Goal: Information Seeking & Learning: Learn about a topic

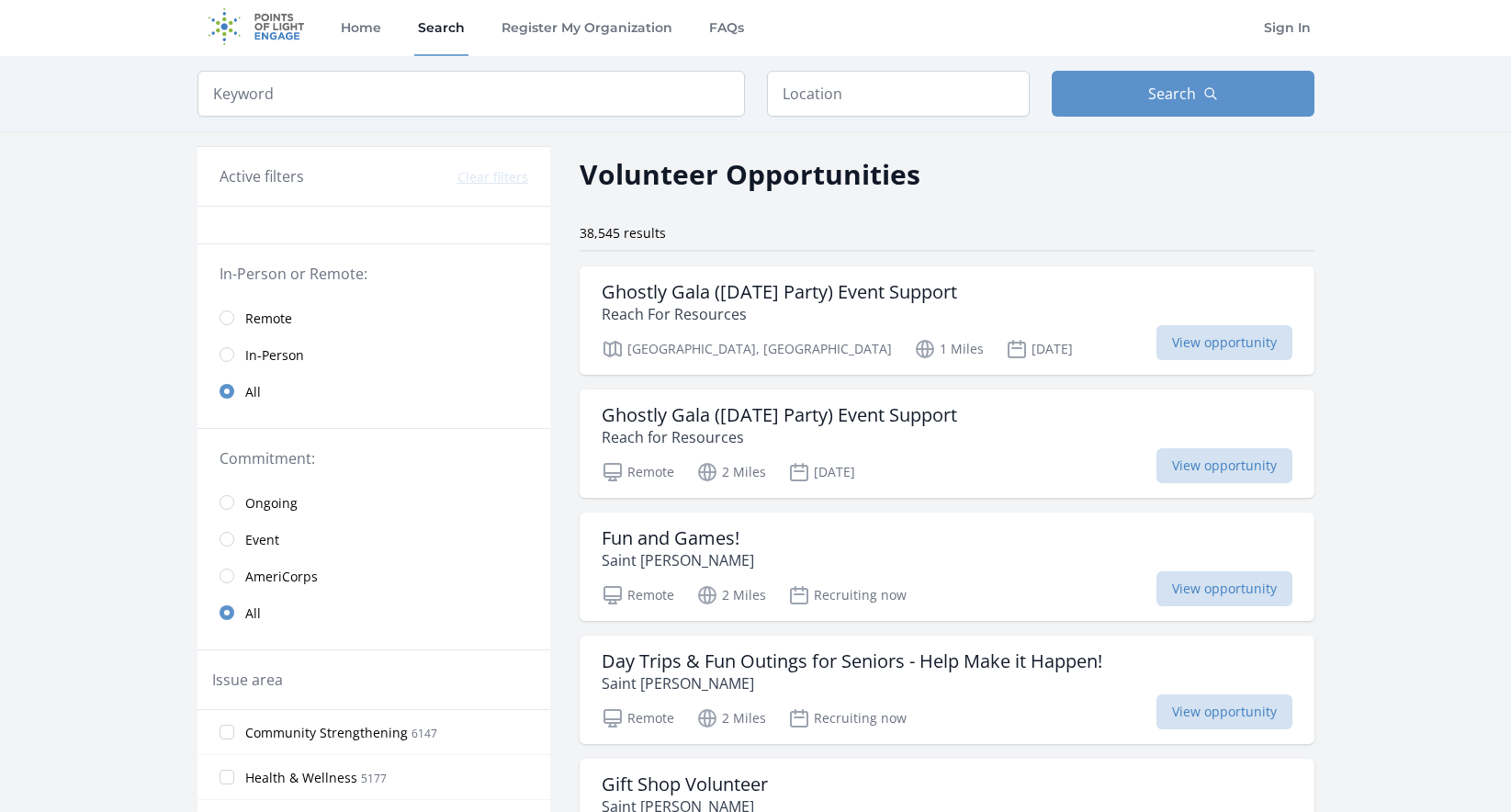
scroll to position [4, 0]
click at [820, 87] on input "text" at bounding box center [898, 92] width 263 height 46
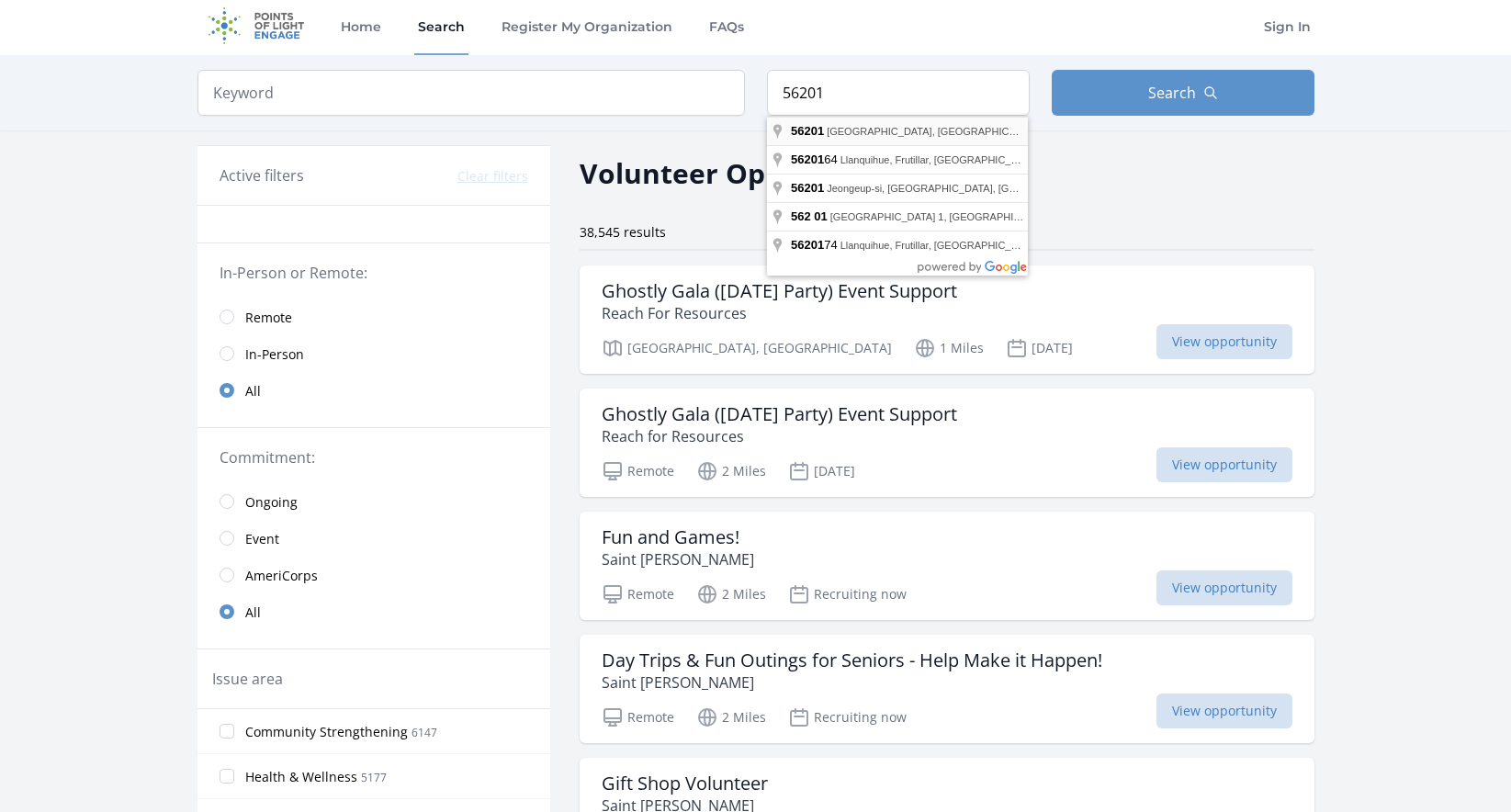
type input "[GEOGRAPHIC_DATA]"
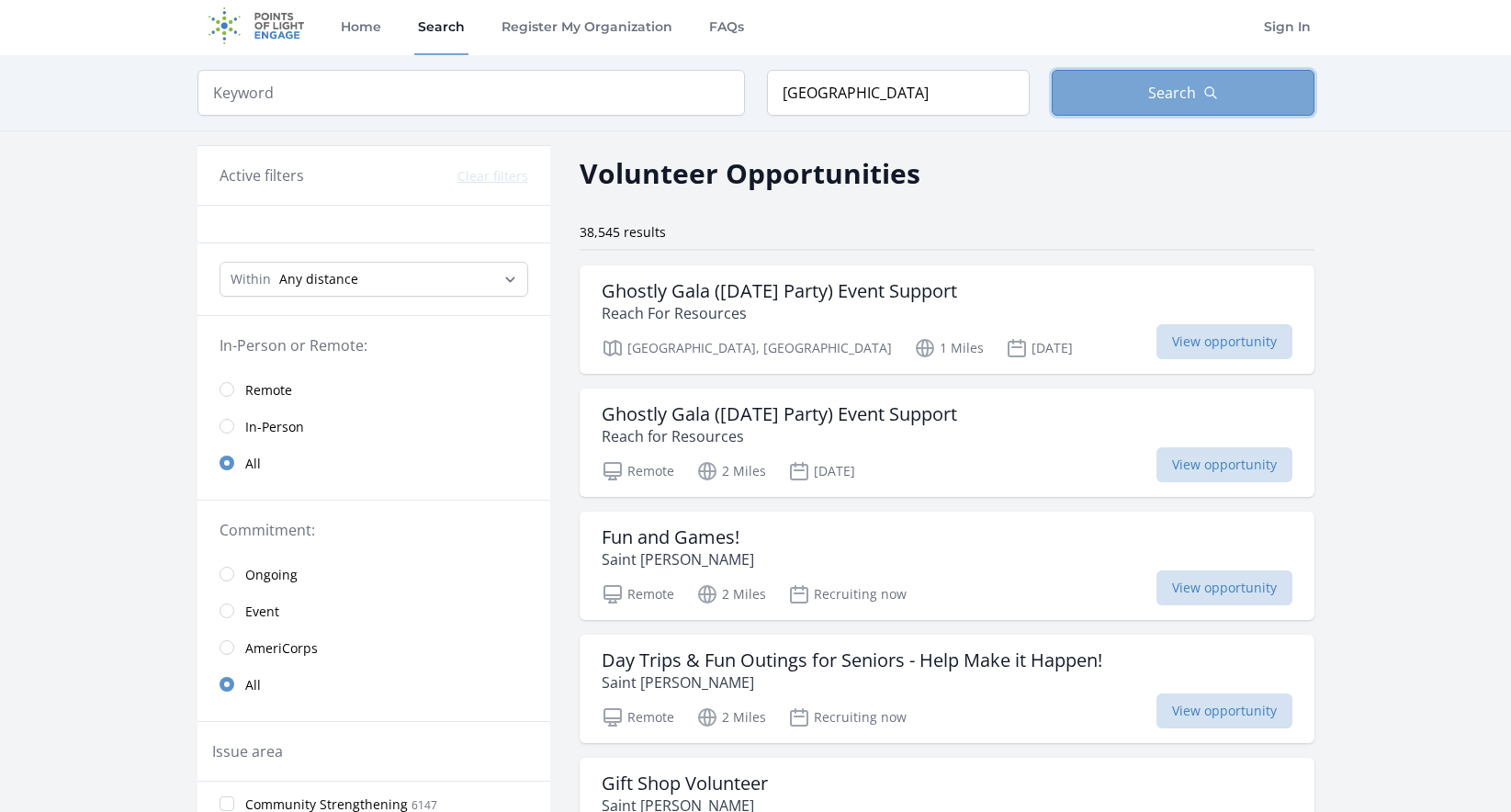
click at [1097, 102] on button "Search" at bounding box center [1183, 92] width 263 height 46
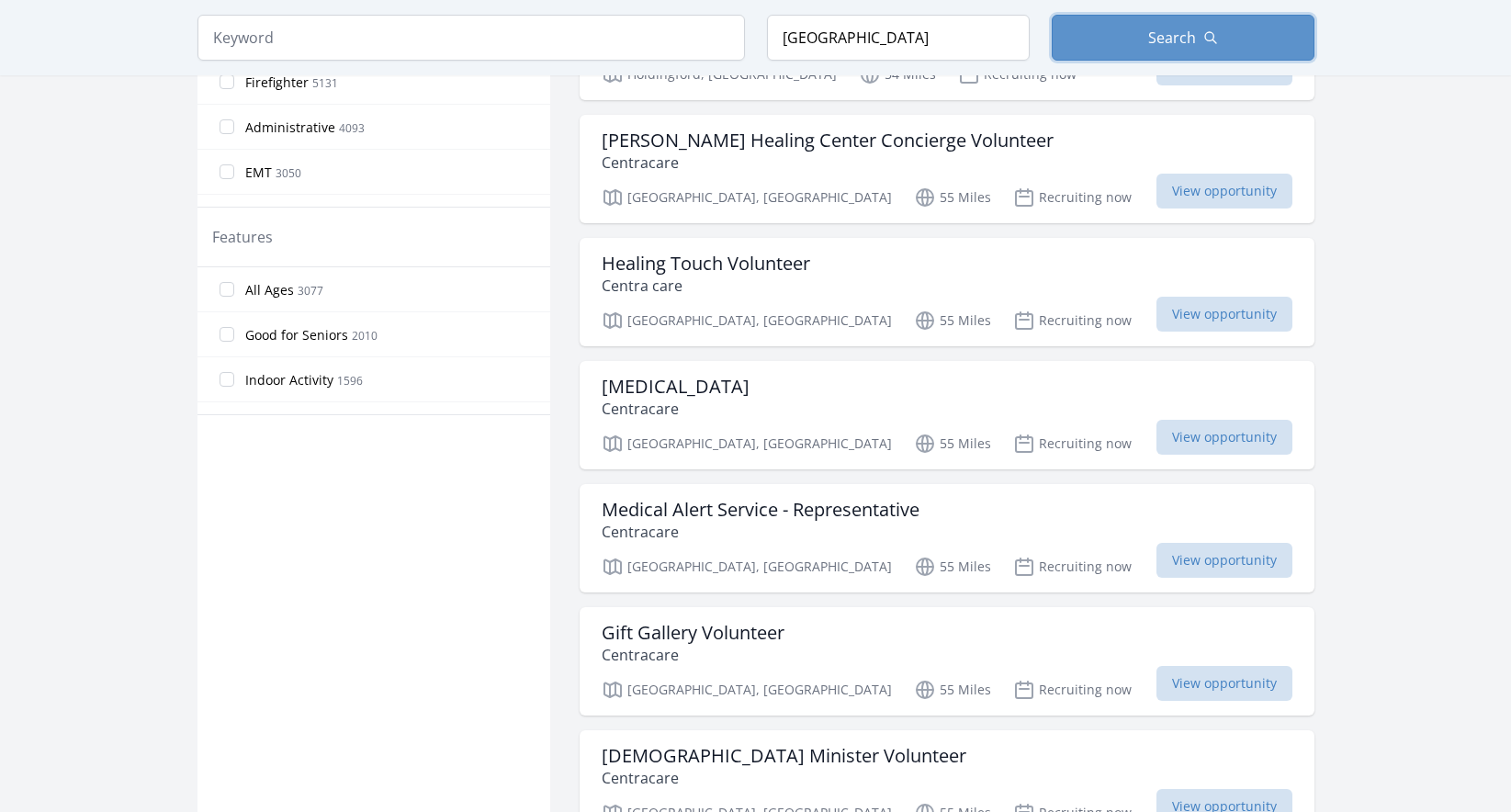
scroll to position [934, 0]
click at [724, 375] on h3 "[MEDICAL_DATA]" at bounding box center [675, 385] width 148 height 22
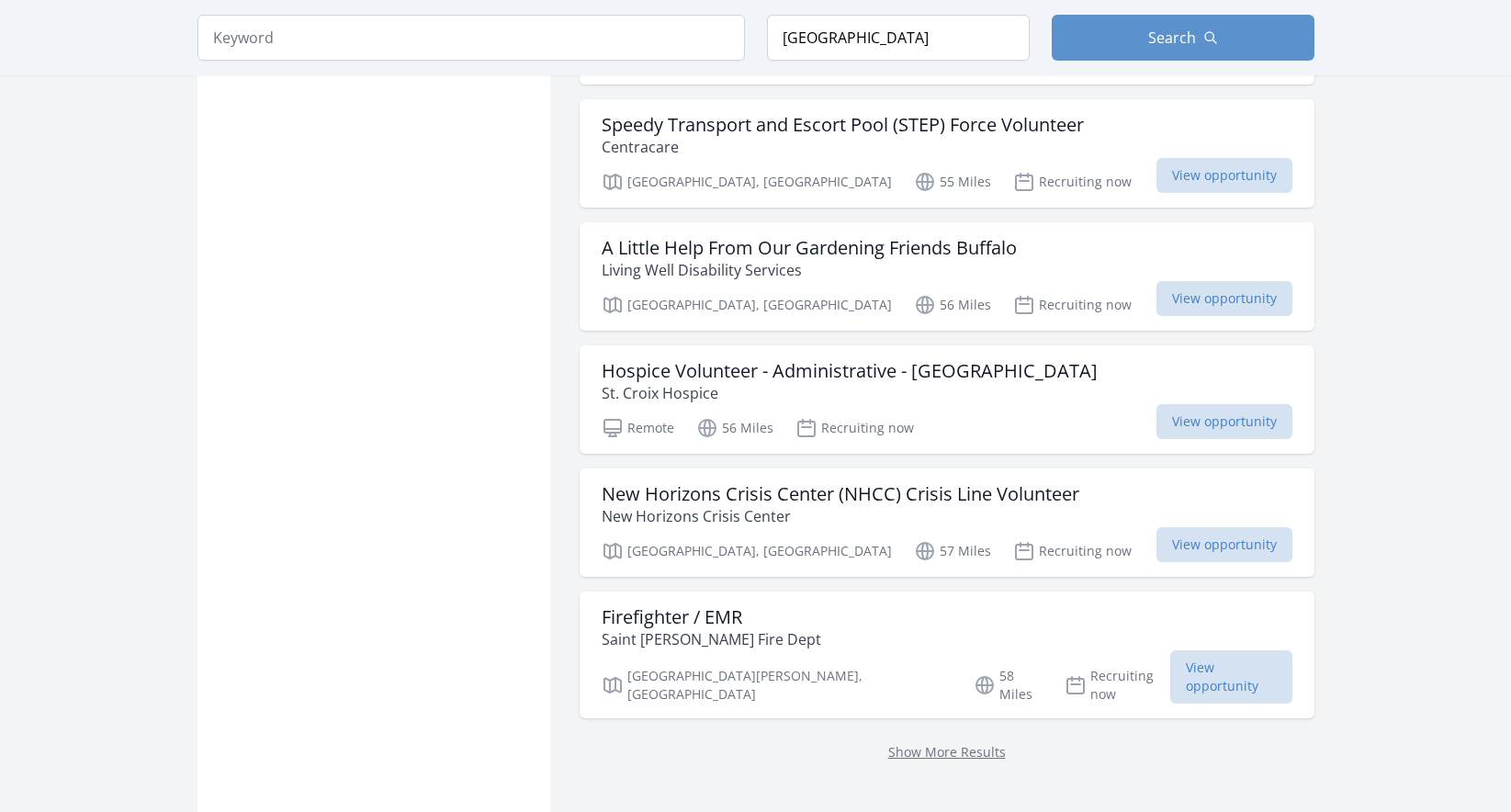
scroll to position [2103, 0]
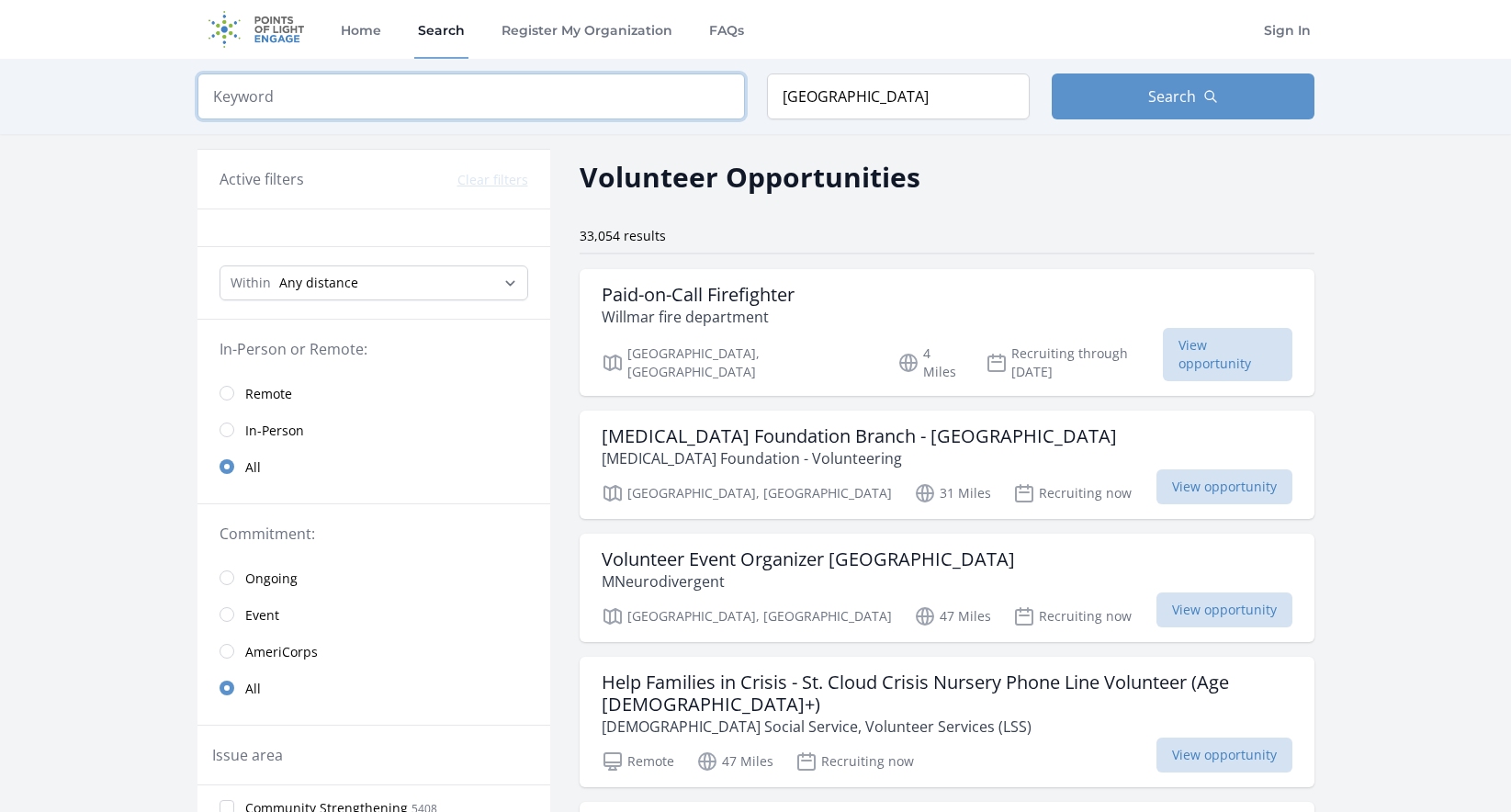
click at [299, 94] on input "search" at bounding box center [471, 96] width 547 height 46
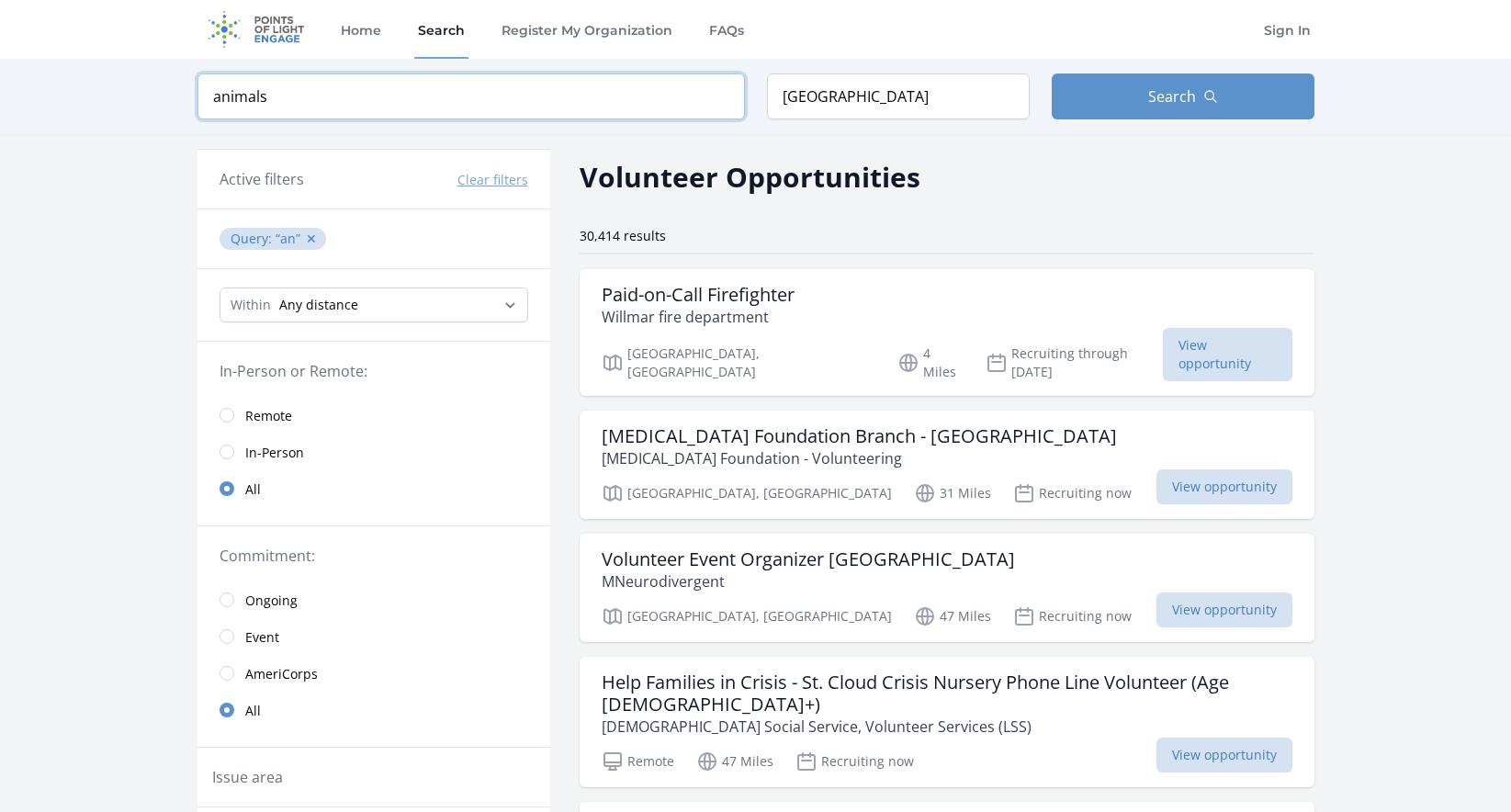
type input "animals"
click button "submit" at bounding box center [0, 0] width 0 height 0
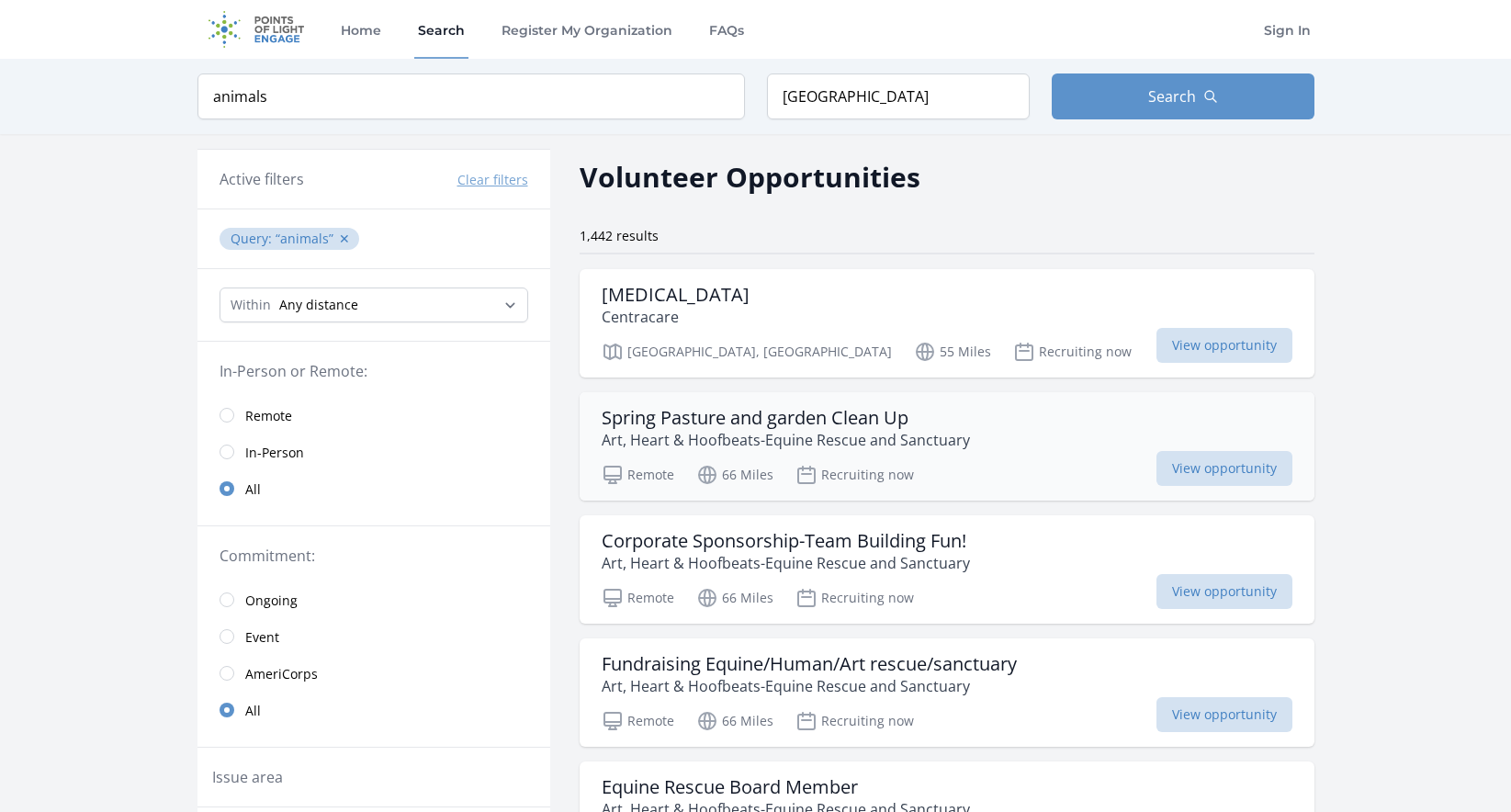
click at [813, 432] on p "Art, Heart & Hoofbeats-Equine Rescue and Sanctuary" at bounding box center [786, 439] width 368 height 22
click at [437, 35] on link "Search" at bounding box center [442, 29] width 55 height 58
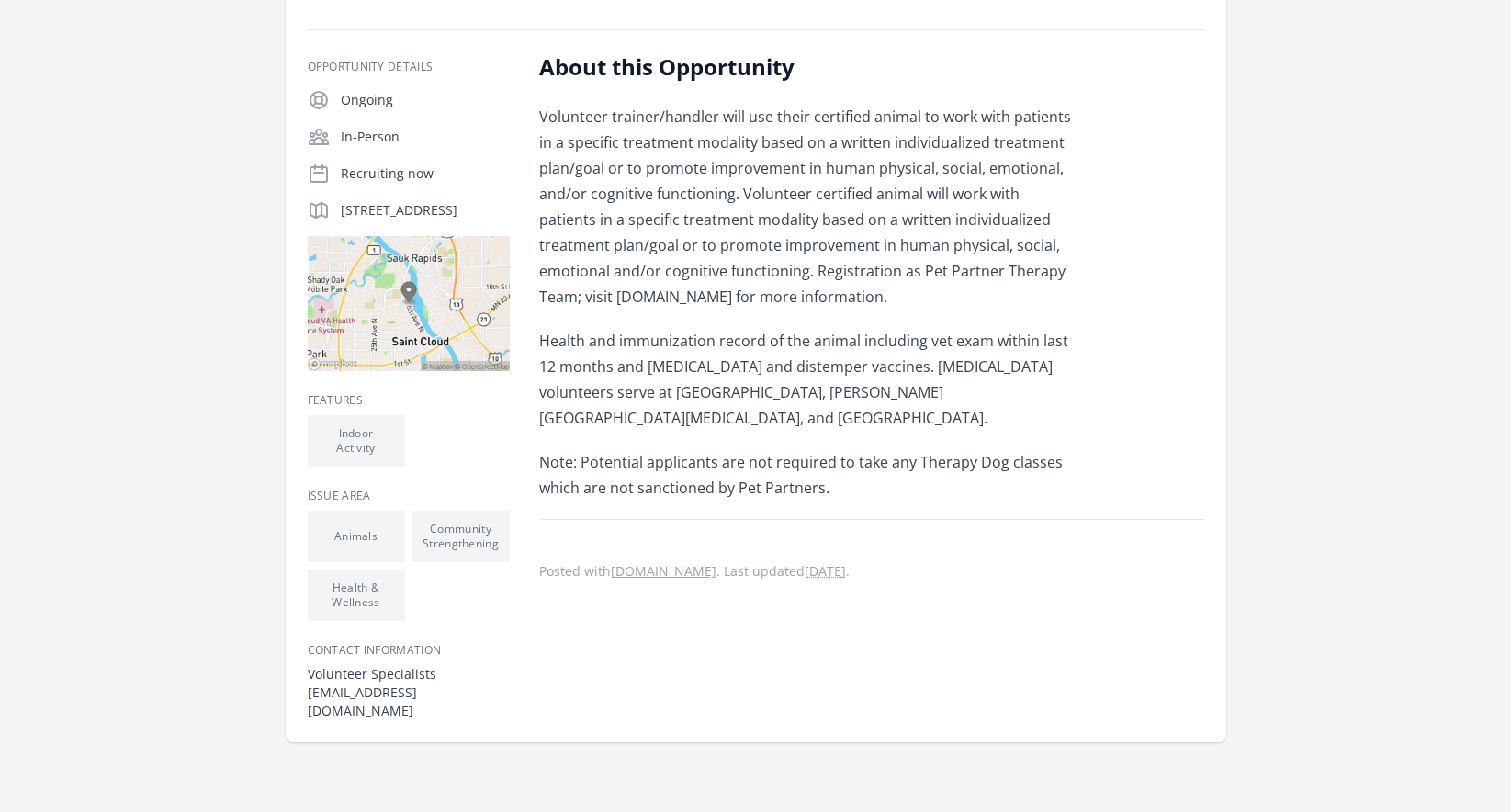
scroll to position [252, 0]
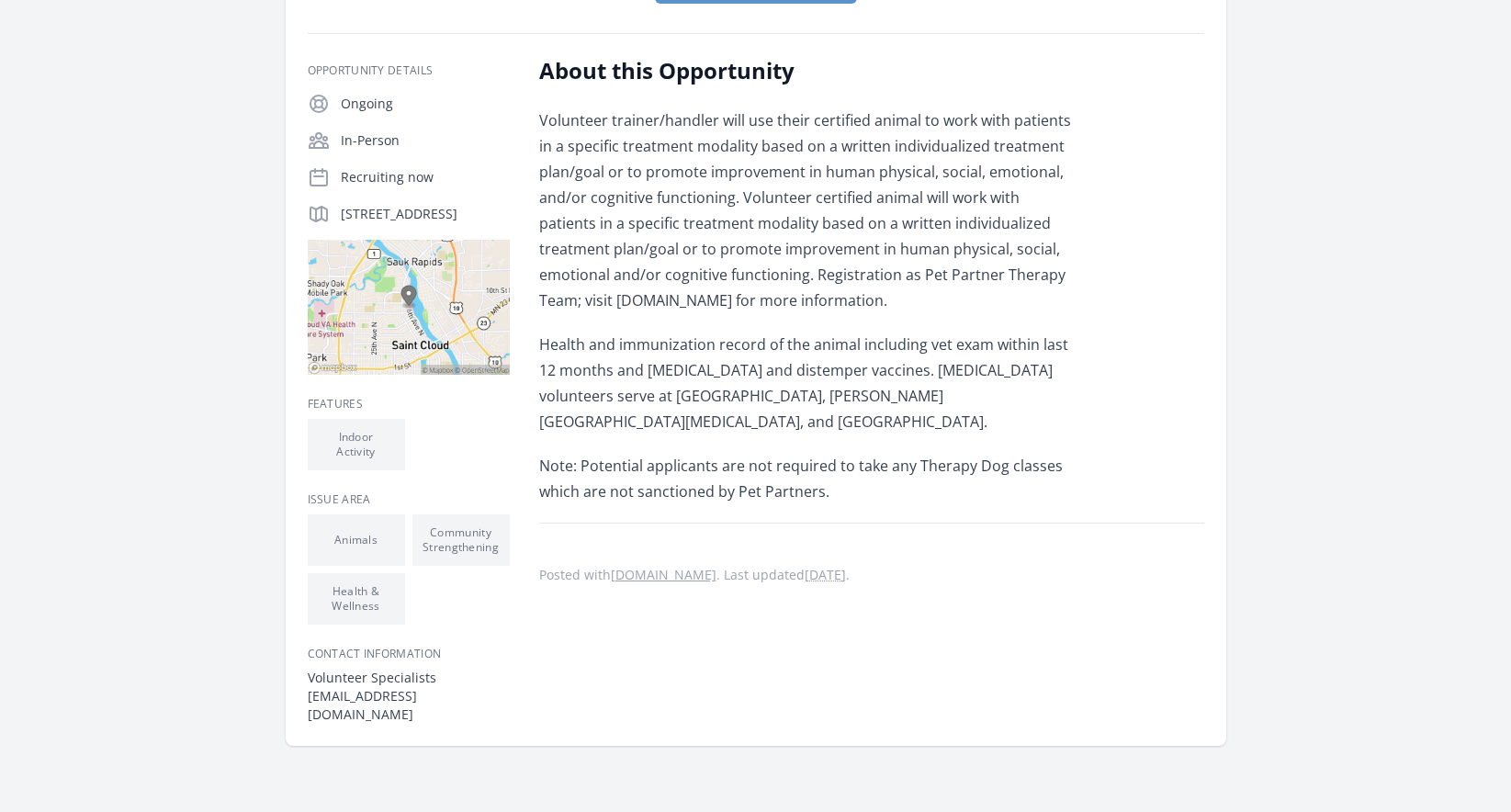
click at [348, 529] on li "Animals" at bounding box center [356, 540] width 97 height 52
click at [340, 553] on li "Animals" at bounding box center [356, 540] width 97 height 52
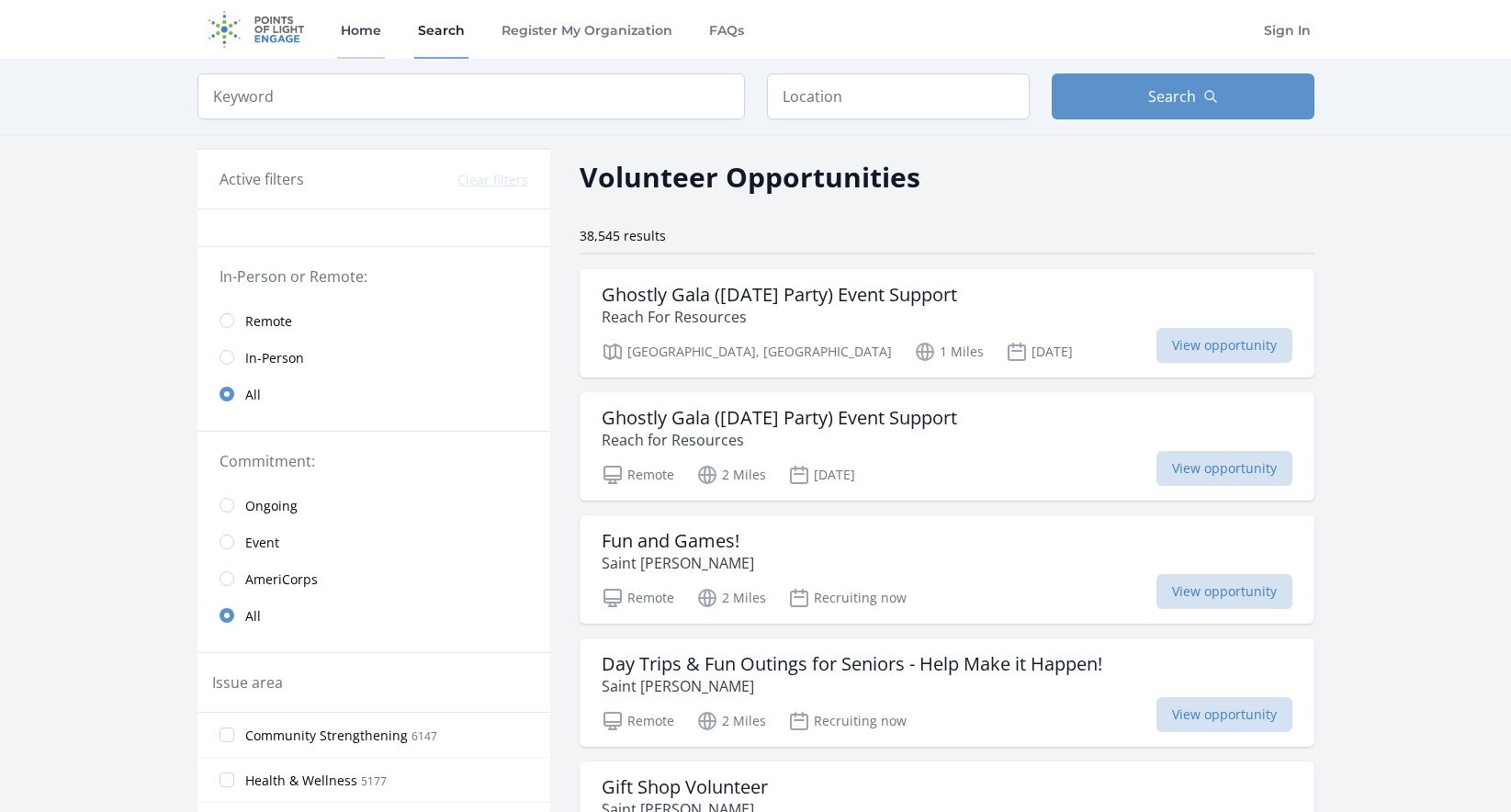
click at [349, 38] on link "Home" at bounding box center [361, 29] width 48 height 58
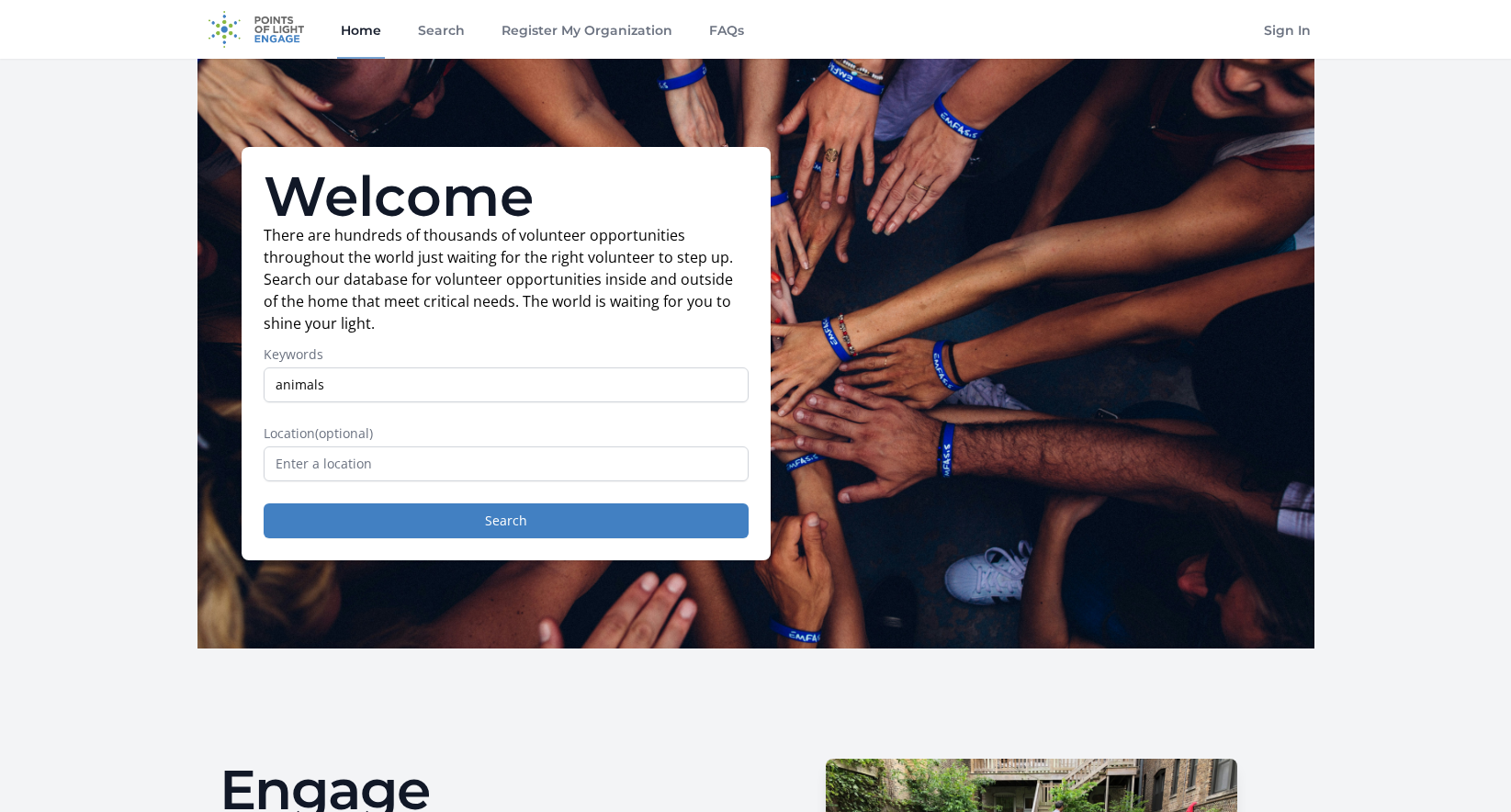
type input "animals"
click at [264, 503] on button "Search" at bounding box center [506, 520] width 485 height 35
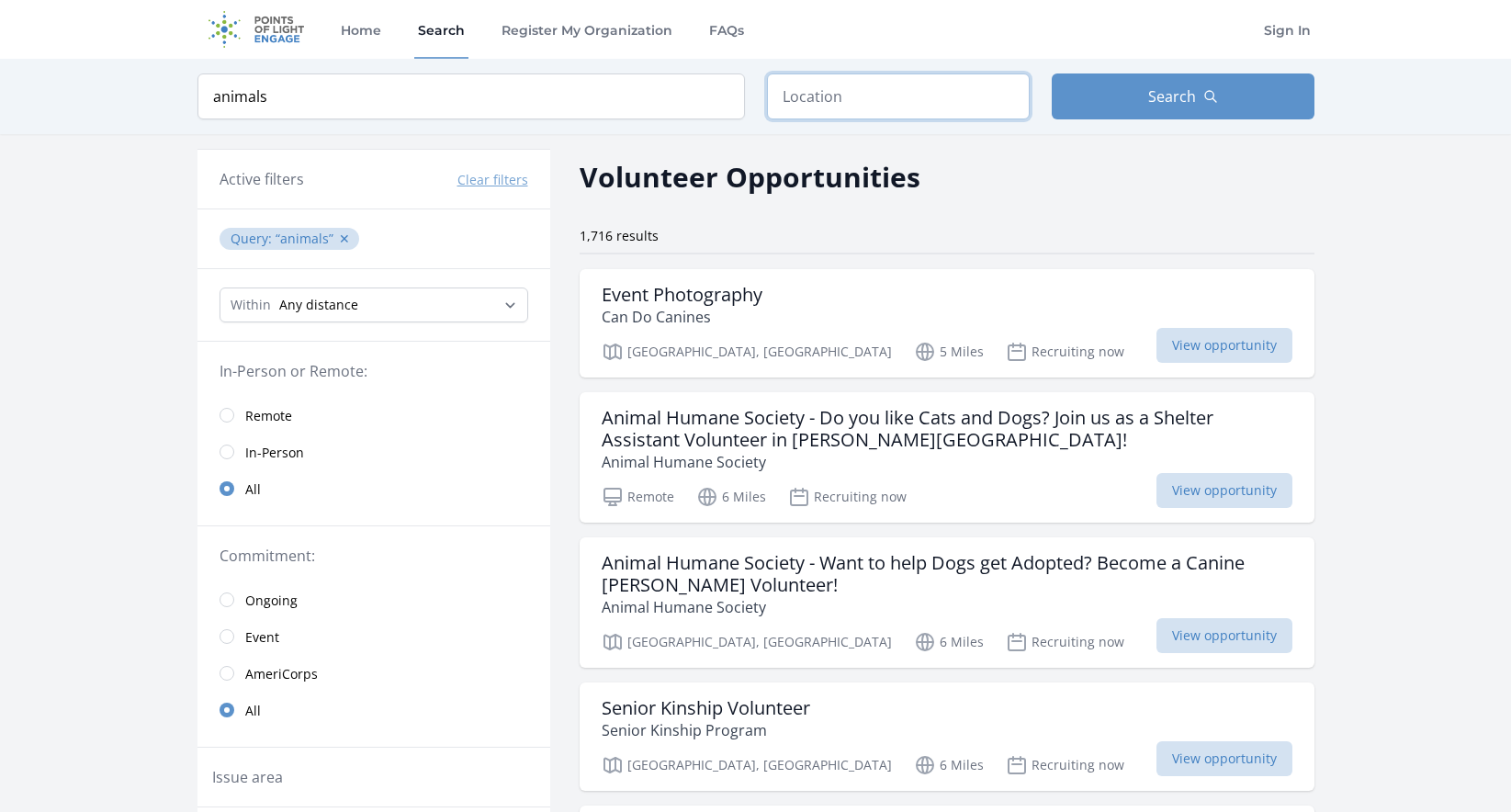
click at [887, 92] on input "text" at bounding box center [898, 96] width 263 height 46
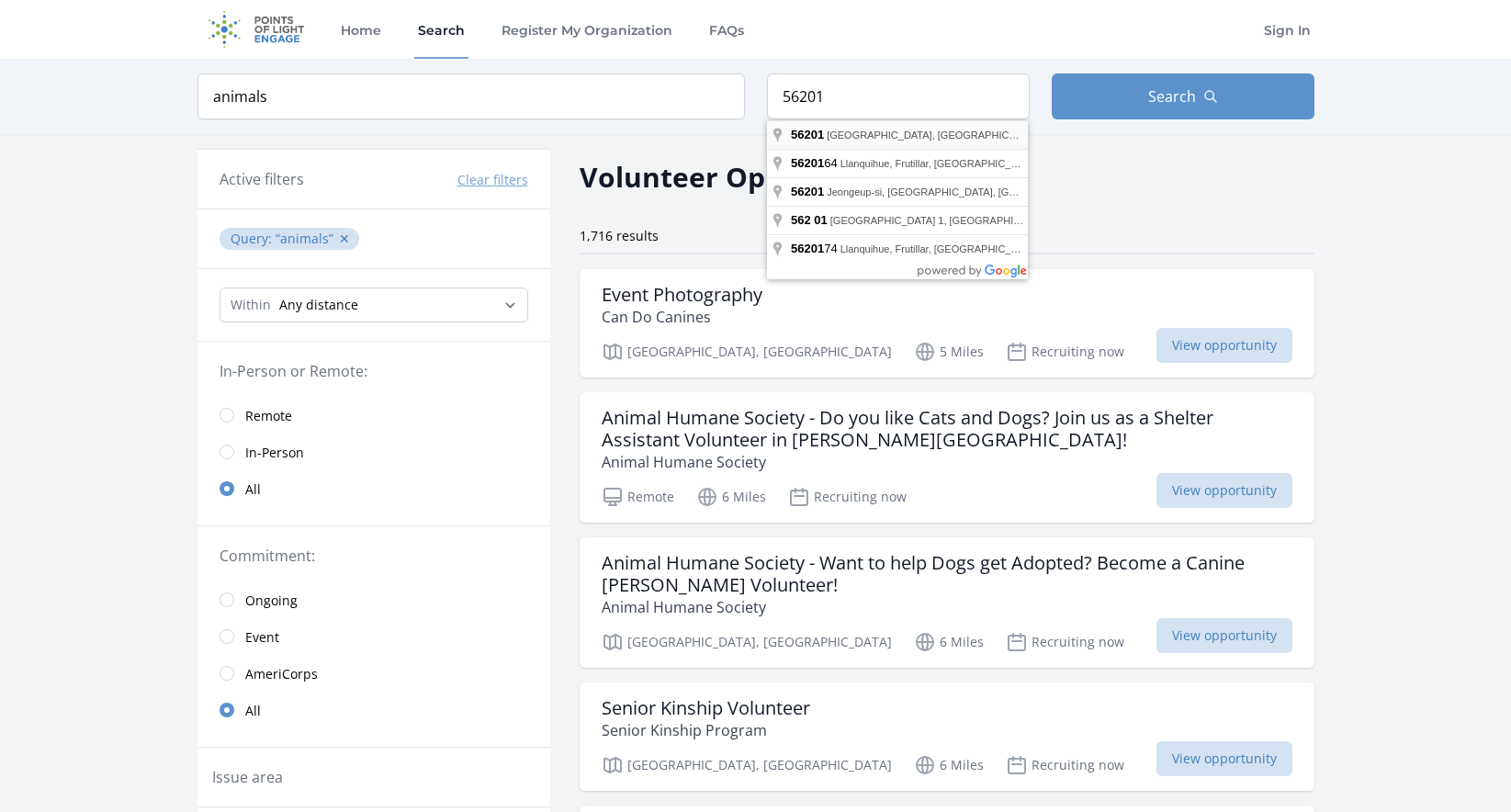
type input "[GEOGRAPHIC_DATA]"
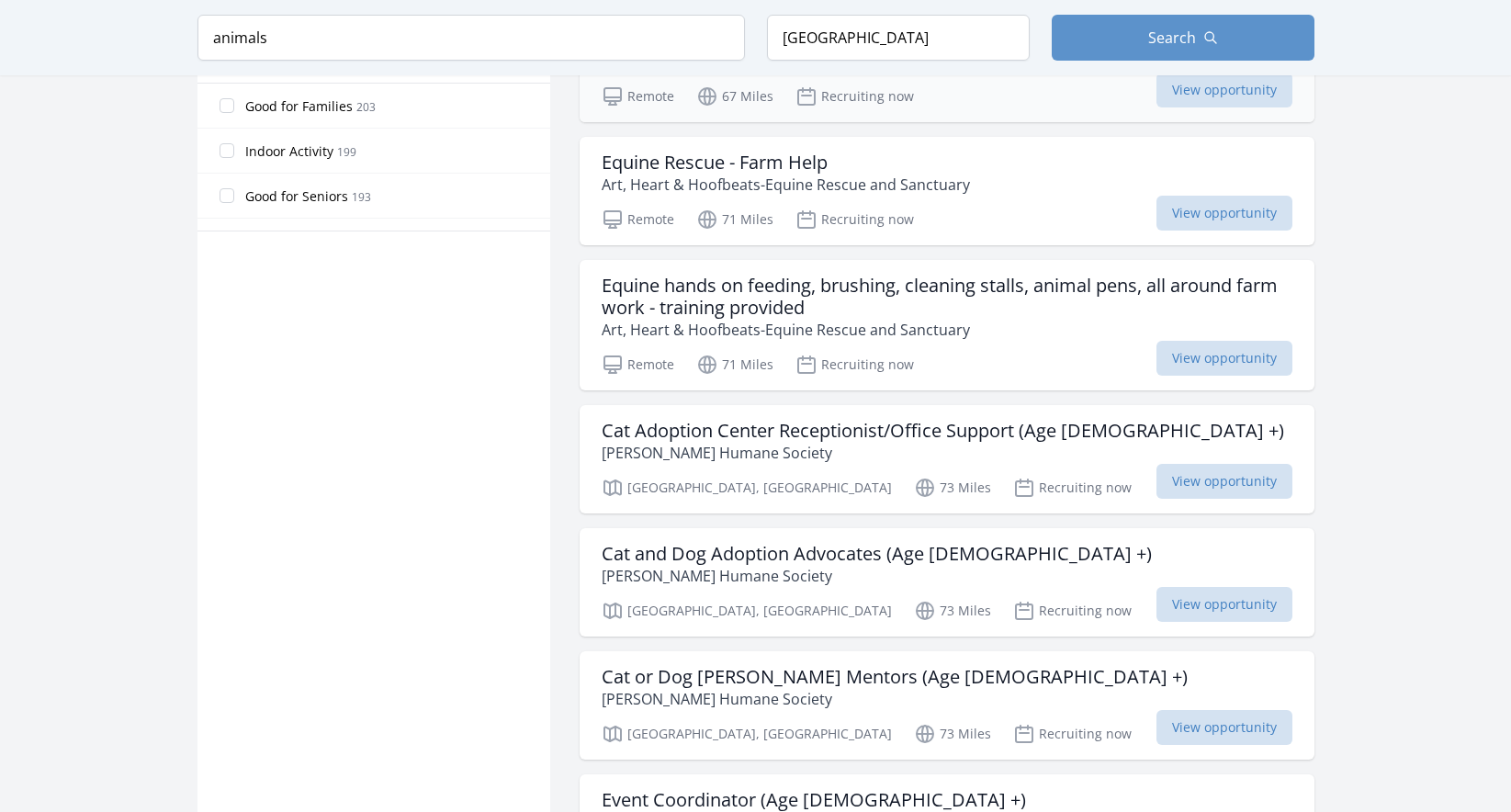
scroll to position [1196, 0]
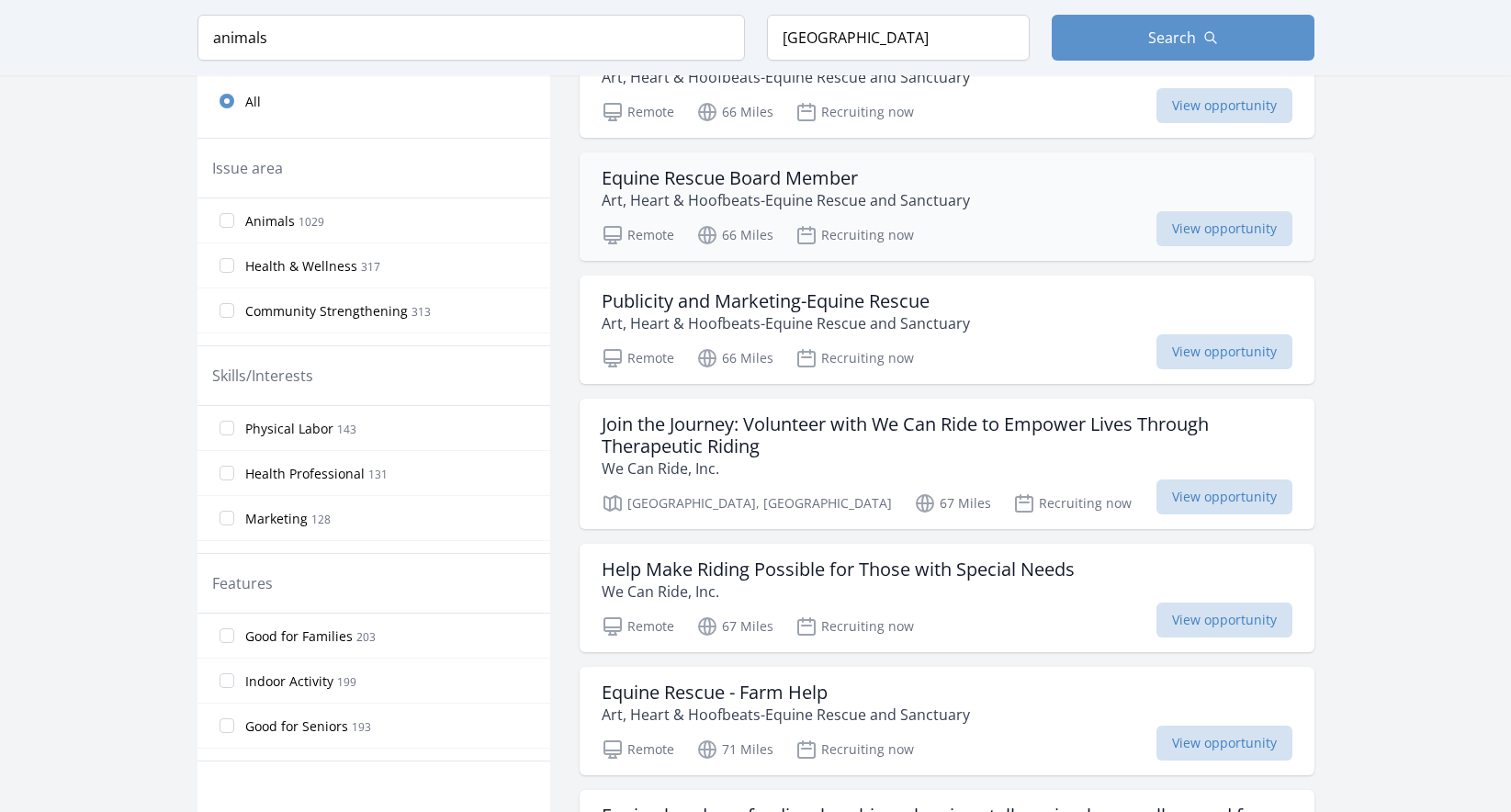
scroll to position [612, 0]
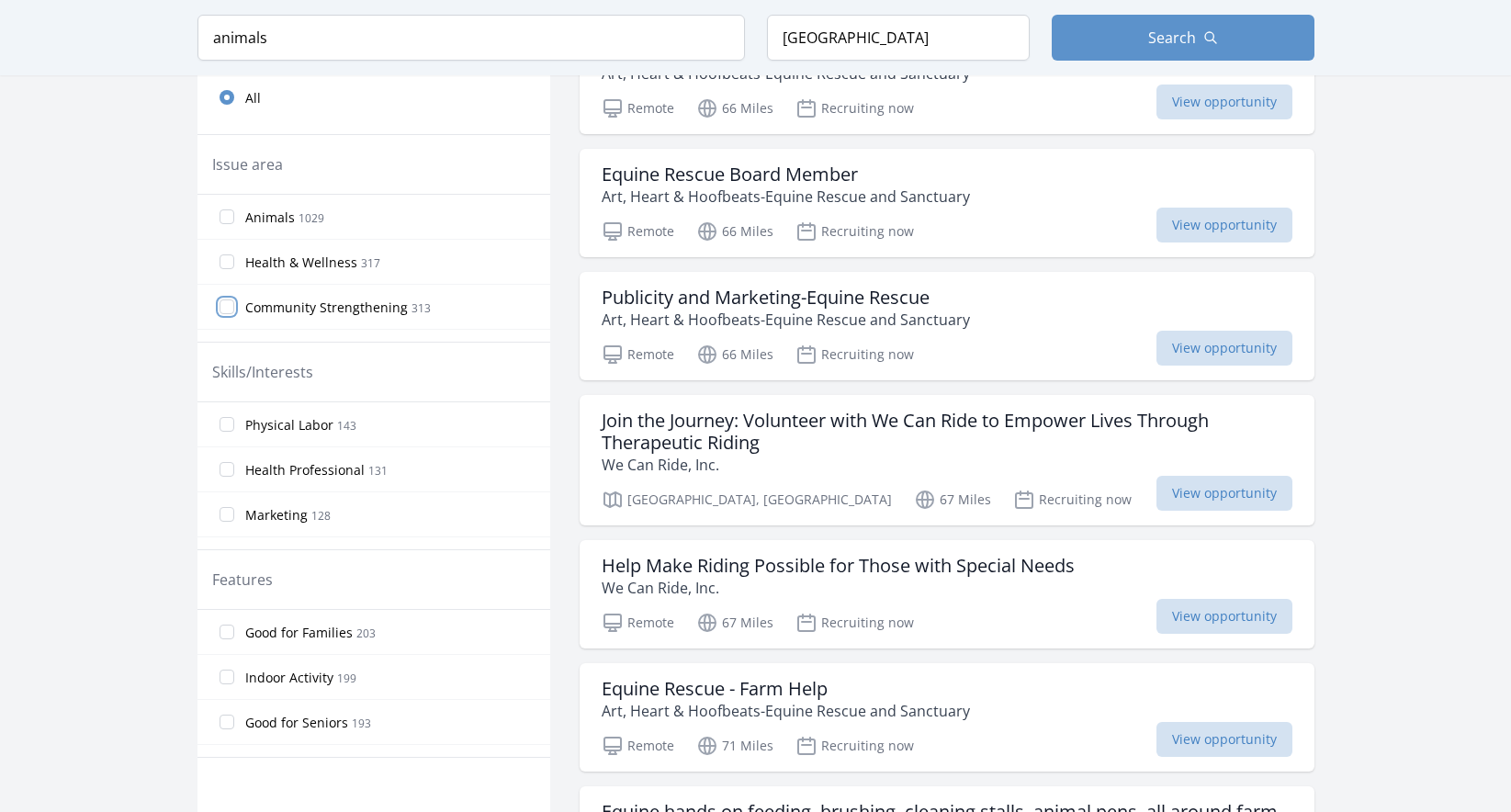
click at [230, 308] on input "Community Strengthening 313" at bounding box center [227, 307] width 15 height 15
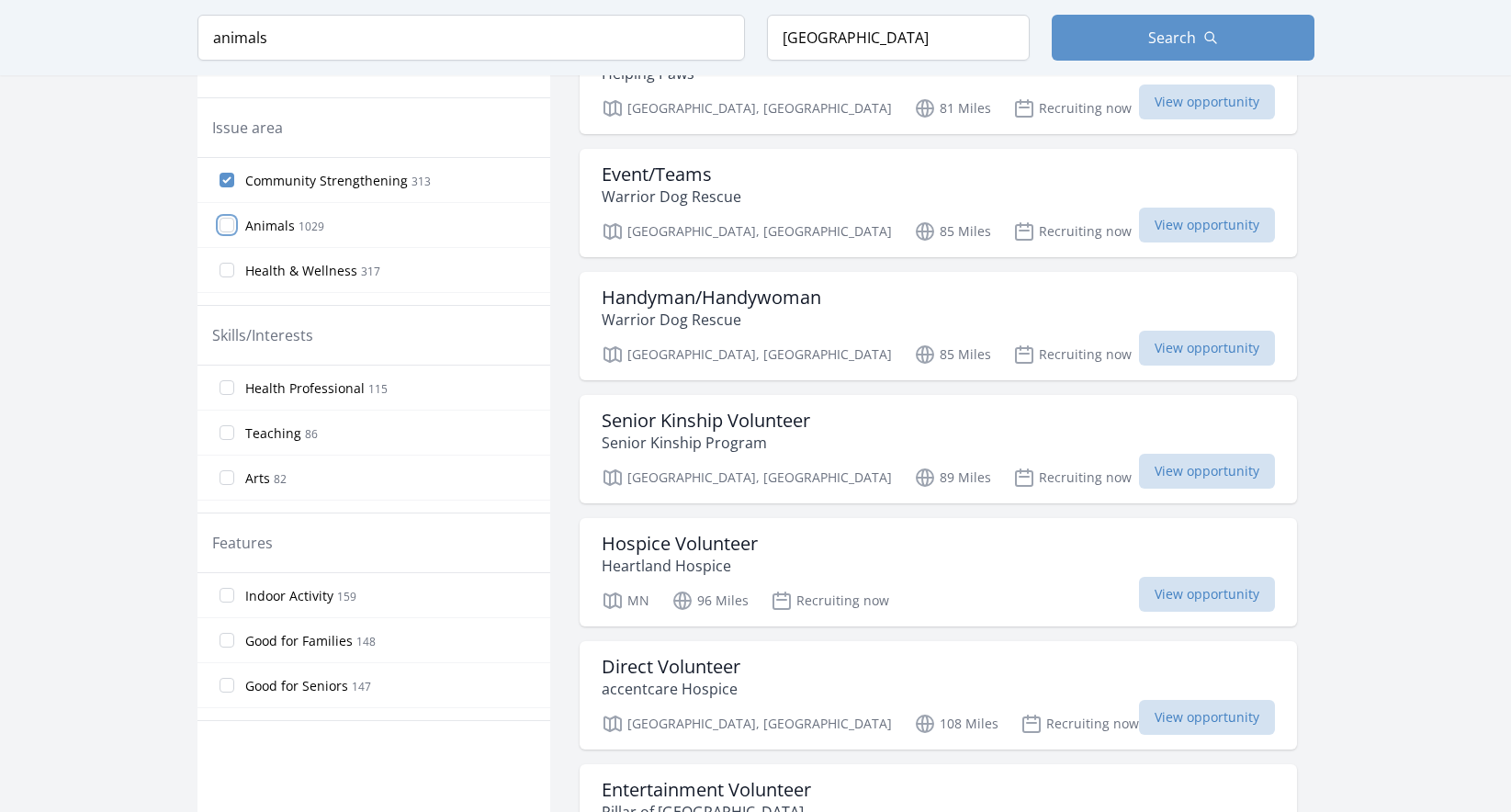
click at [231, 222] on input "Animals 1029" at bounding box center [227, 225] width 15 height 15
